Goal: Entertainment & Leisure: Consume media (video, audio)

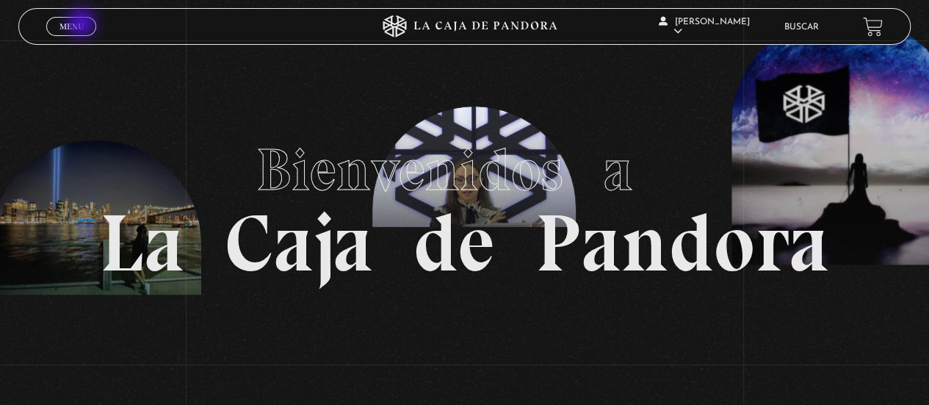
click at [81, 24] on span "Menu" at bounding box center [71, 26] width 24 height 9
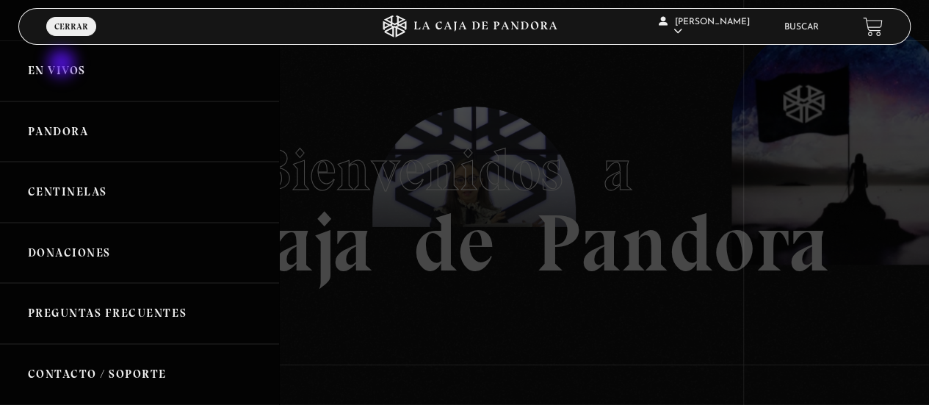
click at [60, 65] on link "En vivos" at bounding box center [139, 70] width 279 height 61
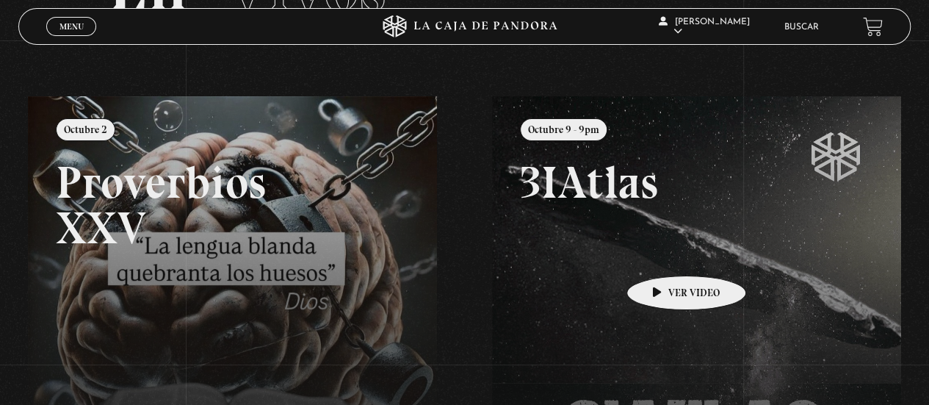
scroll to position [115, 0]
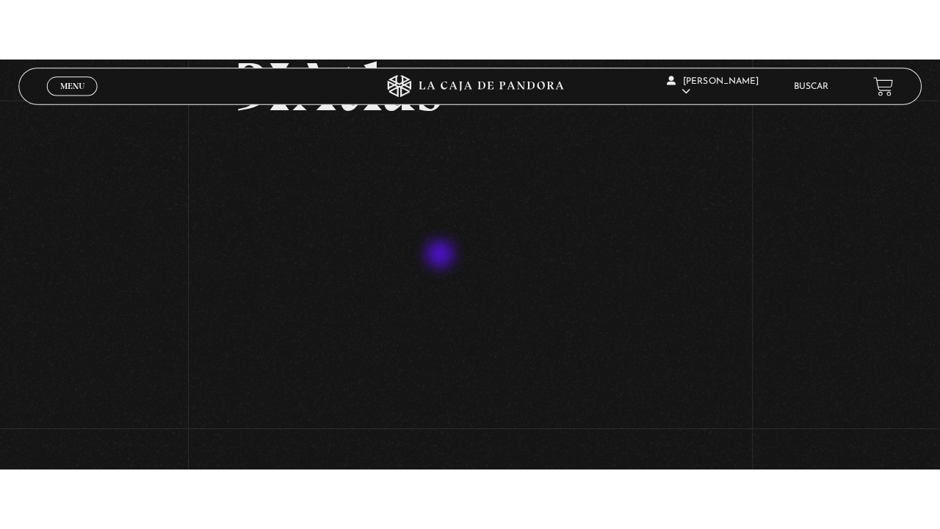
scroll to position [116, 0]
